Goal: Task Accomplishment & Management: Manage account settings

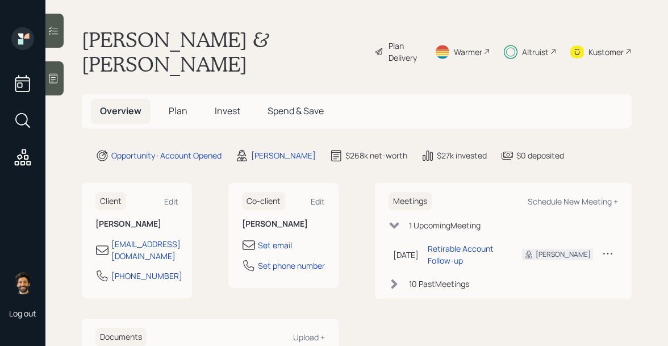
click at [227, 99] on h5 "Invest" at bounding box center [228, 111] width 44 height 24
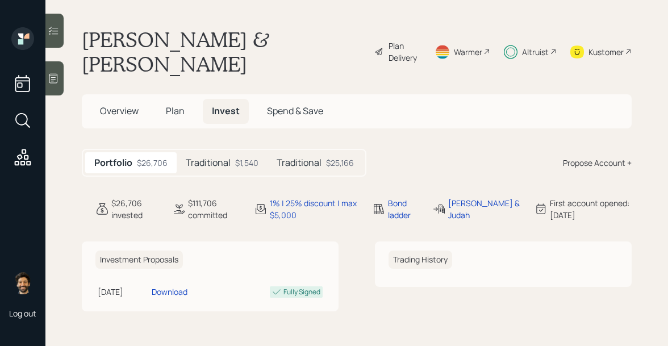
click at [317, 157] on h5 "Traditional" at bounding box center [299, 162] width 45 height 11
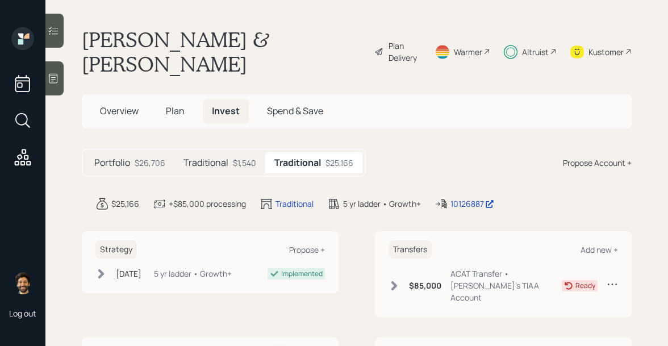
click at [419, 271] on div "$85,000 ACAT Transfer • Judah's TIAA Account Ready" at bounding box center [502, 287] width 229 height 40
click at [407, 267] on div "$85,000 ACAT Transfer • Judah's TIAA Account" at bounding box center [474, 285] width 173 height 36
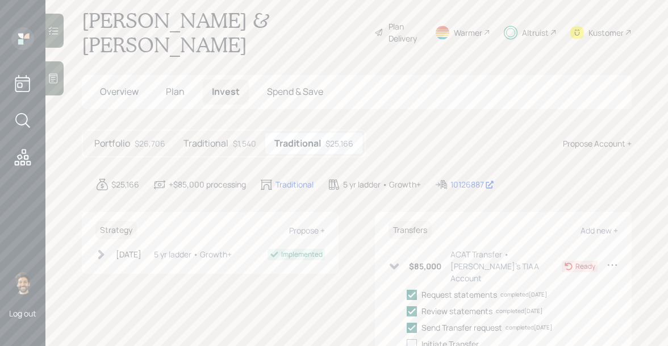
scroll to position [33, 0]
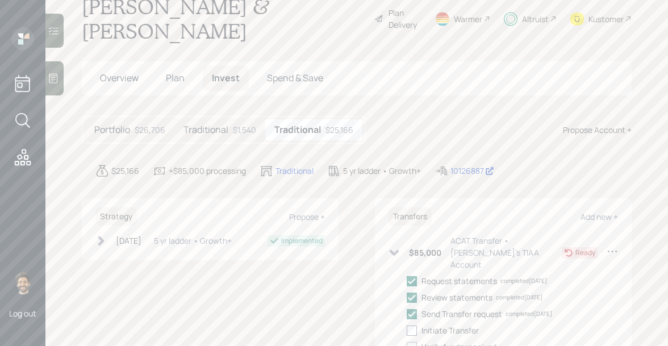
click at [415, 325] on div at bounding box center [412, 330] width 10 height 10
click at [407, 330] on input "checkbox" at bounding box center [406, 330] width 1 height 1
checkbox input "true"
click at [220, 124] on h5 "Traditional" at bounding box center [205, 129] width 45 height 11
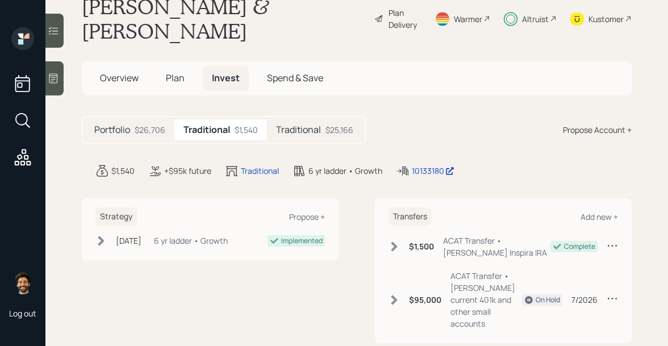
click at [294, 124] on h5 "Traditional" at bounding box center [298, 129] width 45 height 11
